Goal: Download file/media

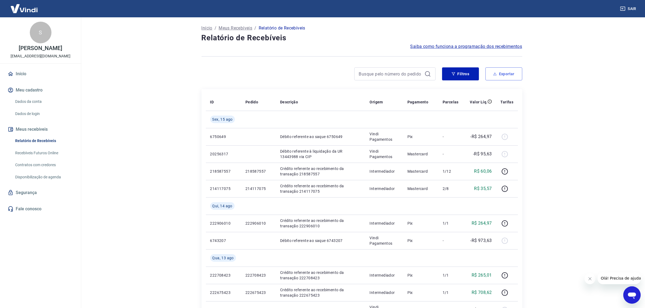
click at [495, 75] on icon "button" at bounding box center [495, 74] width 4 height 4
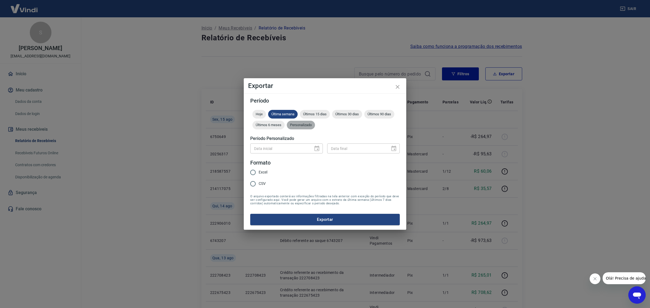
click at [304, 125] on span "Personalizado" at bounding box center [301, 125] width 28 height 4
click at [316, 150] on icon "Choose date" at bounding box center [317, 148] width 7 height 7
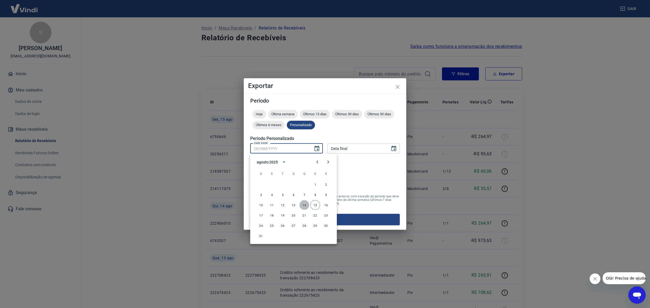
click at [304, 204] on button "14" at bounding box center [305, 205] width 10 height 10
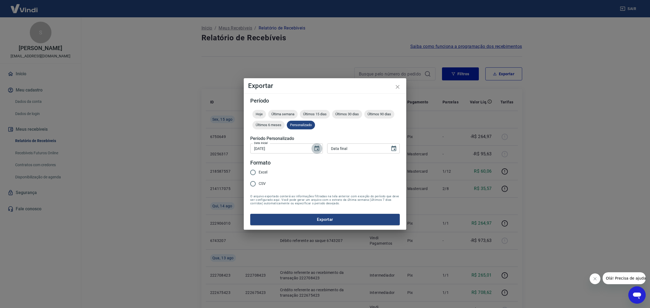
click at [318, 147] on icon "Choose date, selected date is 14 de ago de 2025" at bounding box center [317, 148] width 5 height 5
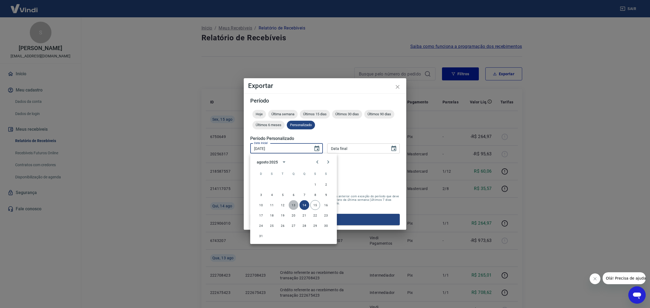
click at [294, 207] on button "13" at bounding box center [294, 205] width 10 height 10
type input "[DATE]"
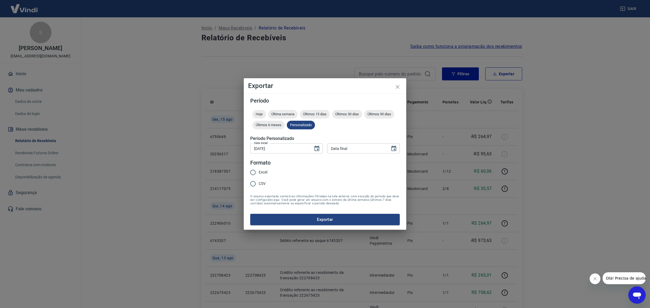
type input "DD/MM/YYYY"
click at [360, 150] on input "DD/MM/YYYY" at bounding box center [356, 149] width 59 height 10
click at [396, 148] on icon "Choose date" at bounding box center [394, 148] width 7 height 7
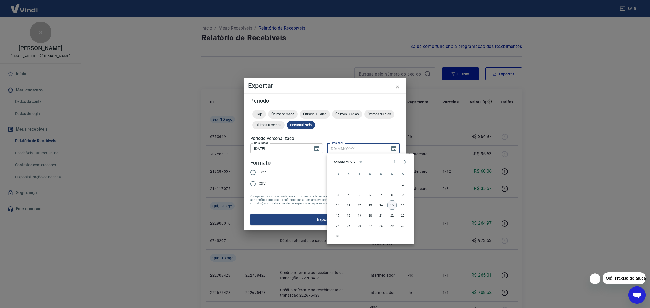
click at [396, 204] on button "15" at bounding box center [392, 205] width 10 height 10
type input "[DATE]"
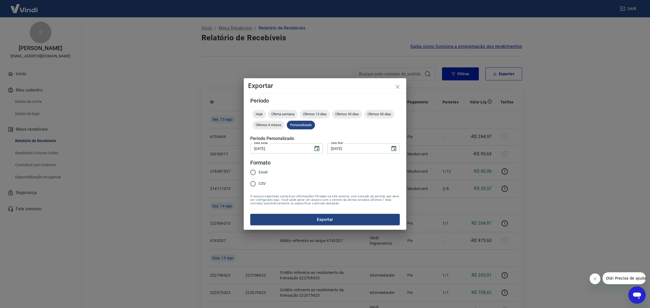
click at [266, 172] on span "Excel" at bounding box center [263, 173] width 9 height 6
click at [259, 172] on input "Excel" at bounding box center [252, 172] width 11 height 11
radio input "true"
click at [309, 217] on button "Exportar" at bounding box center [325, 219] width 150 height 11
